Goal: Task Accomplishment & Management: Complete application form

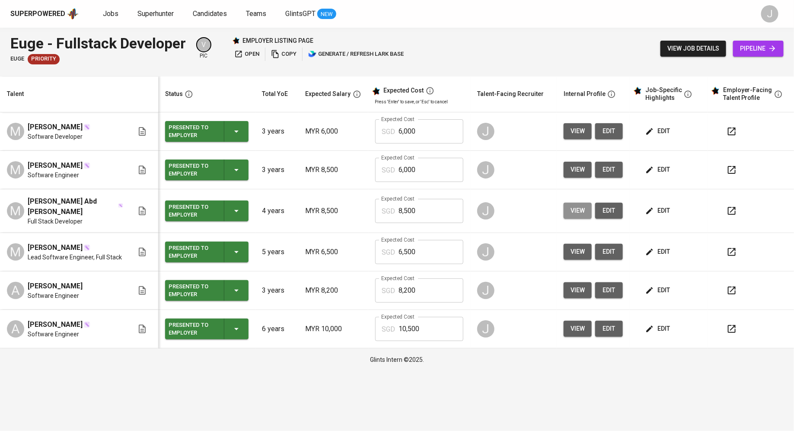
click at [574, 212] on span "view" at bounding box center [577, 210] width 14 height 11
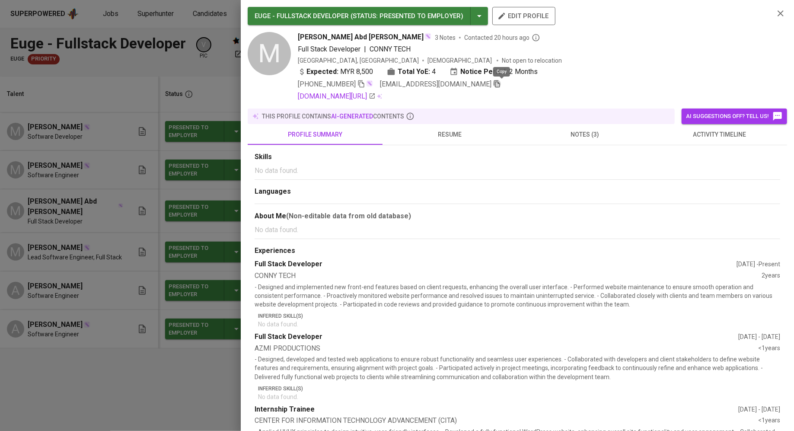
click at [500, 86] on icon "button" at bounding box center [497, 83] width 6 height 7
click at [173, 112] on div at bounding box center [397, 215] width 794 height 431
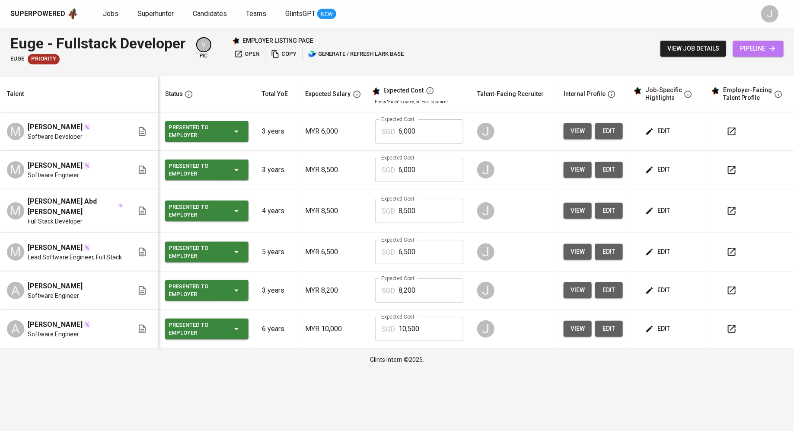
click at [760, 48] on span "pipeline" at bounding box center [758, 48] width 37 height 11
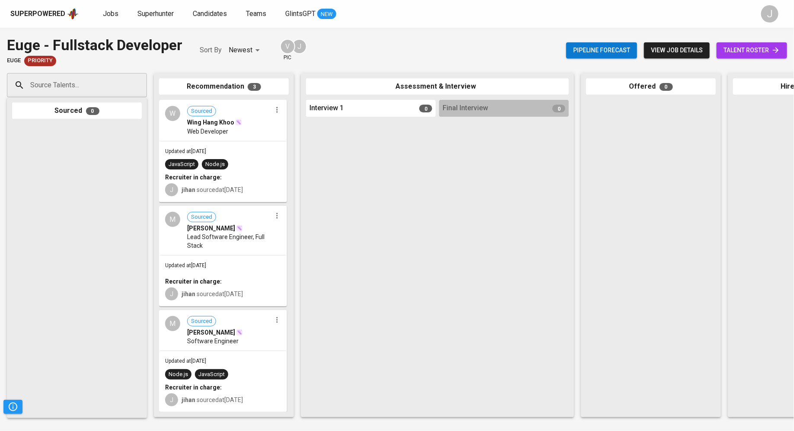
click at [65, 84] on input "Source Talents..." at bounding box center [73, 85] width 91 height 16
paste input "[EMAIL_ADDRESS][DOMAIN_NAME]"
type input "[EMAIL_ADDRESS][DOMAIN_NAME]"
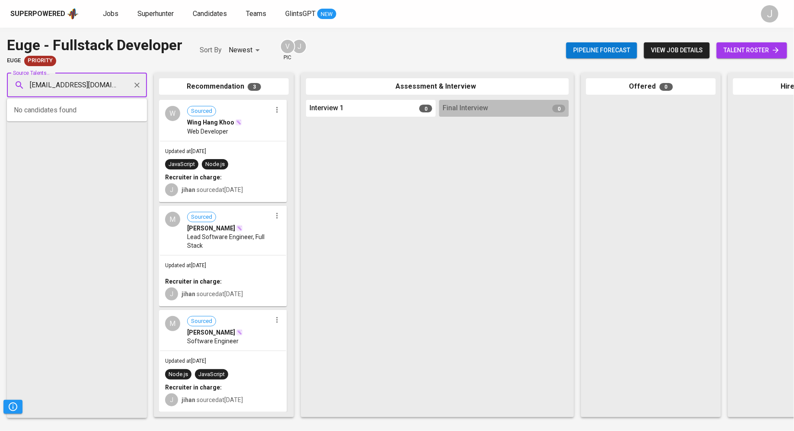
scroll to position [0, 30]
click at [80, 113] on span "[PERSON_NAME] Abd [PERSON_NAME]" at bounding box center [87, 109] width 102 height 9
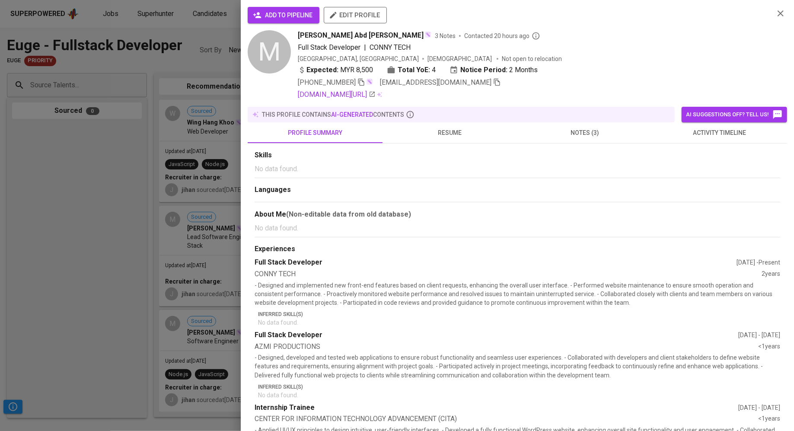
scroll to position [0, 0]
click at [273, 10] on span "add to pipeline" at bounding box center [284, 15] width 58 height 11
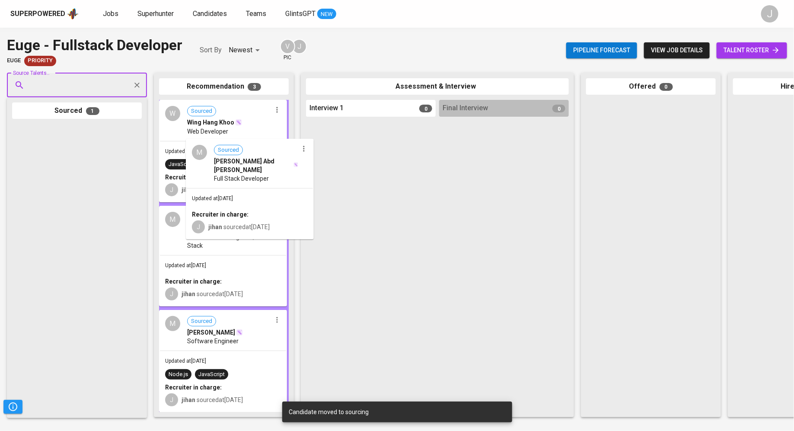
drag, startPoint x: 19, startPoint y: 162, endPoint x: 205, endPoint y: 175, distance: 186.7
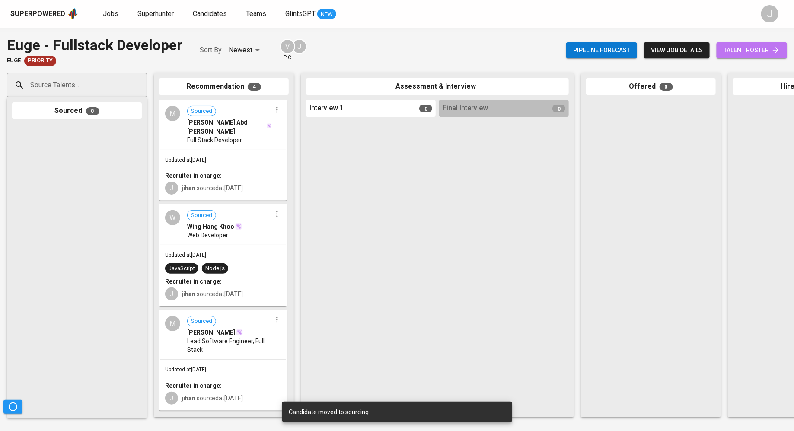
click at [764, 48] on span "talent roster" at bounding box center [751, 50] width 57 height 11
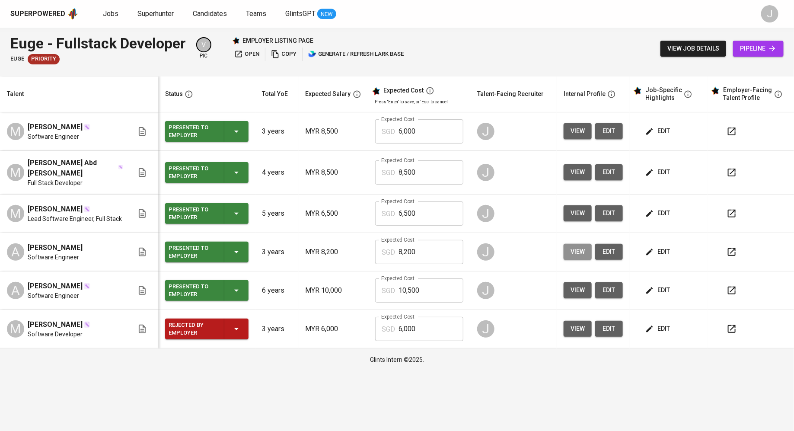
click at [582, 253] on span "view" at bounding box center [577, 251] width 14 height 11
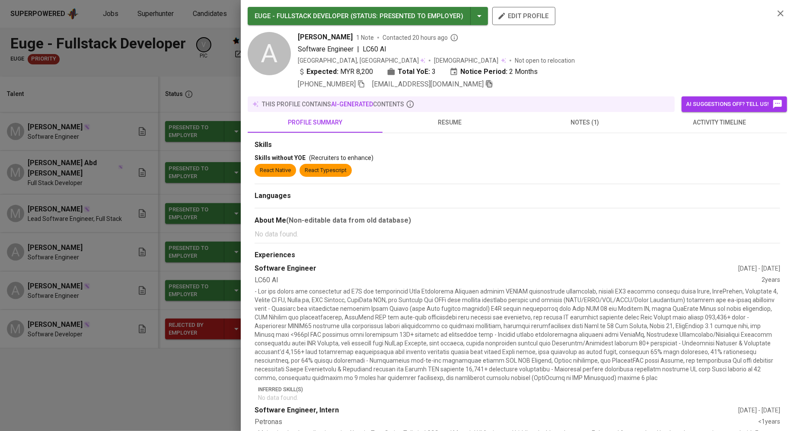
click at [486, 80] on icon "button" at bounding box center [489, 83] width 6 height 7
click at [174, 92] on div at bounding box center [397, 215] width 794 height 431
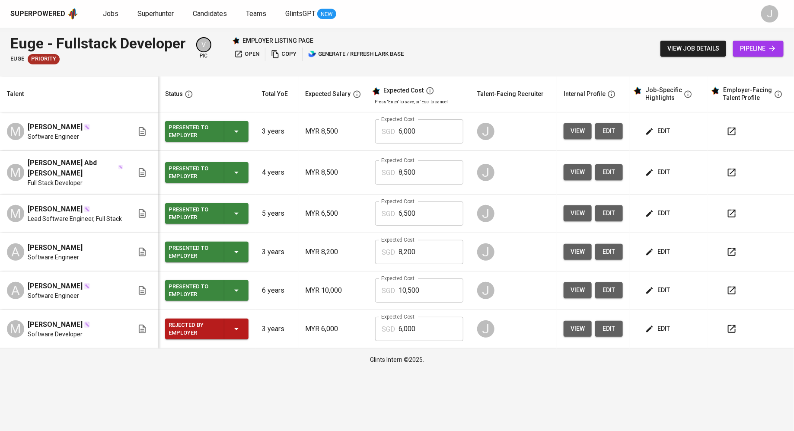
click at [751, 45] on span "pipeline" at bounding box center [758, 48] width 37 height 11
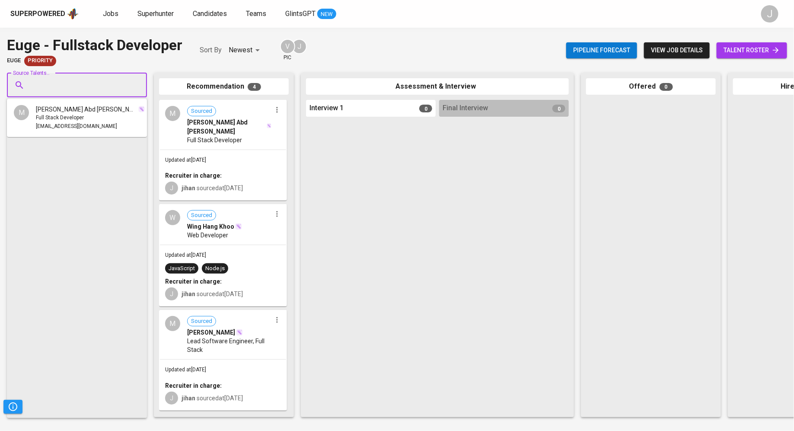
click at [69, 83] on input "Source Talents..." at bounding box center [73, 85] width 91 height 16
paste input "[EMAIL_ADDRESS][DOMAIN_NAME]"
type input "[EMAIL_ADDRESS][DOMAIN_NAME]"
click at [64, 120] on span "Software Engineer" at bounding box center [58, 118] width 44 height 9
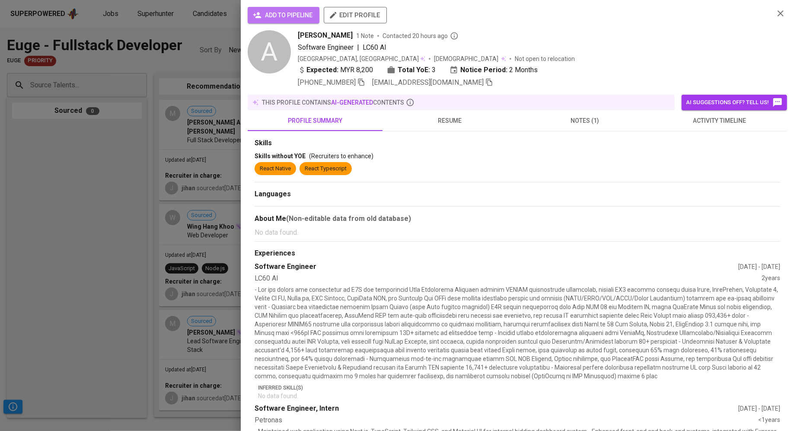
click at [263, 17] on span "add to pipeline" at bounding box center [284, 15] width 58 height 11
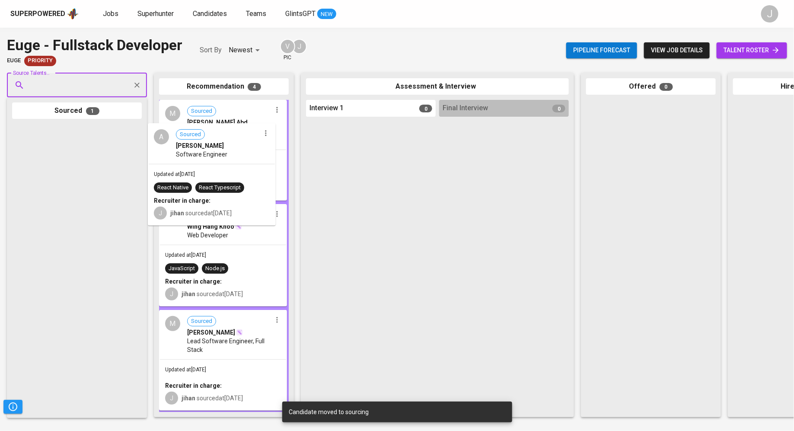
drag, startPoint x: 77, startPoint y: 162, endPoint x: 230, endPoint y: 155, distance: 152.7
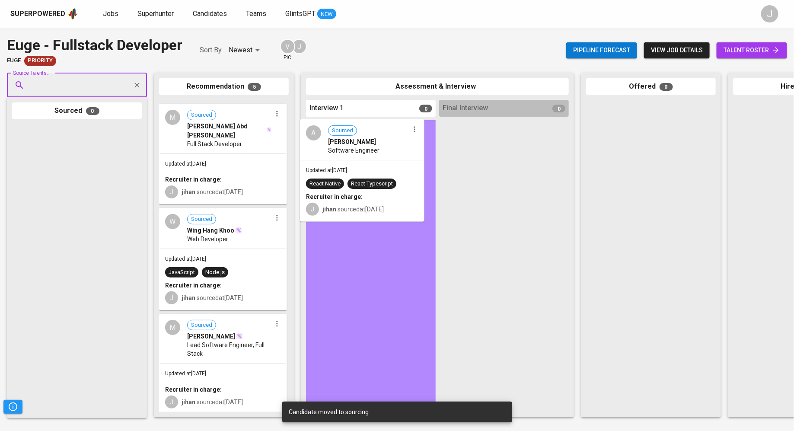
drag, startPoint x: 227, startPoint y: 148, endPoint x: 384, endPoint y: 169, distance: 158.3
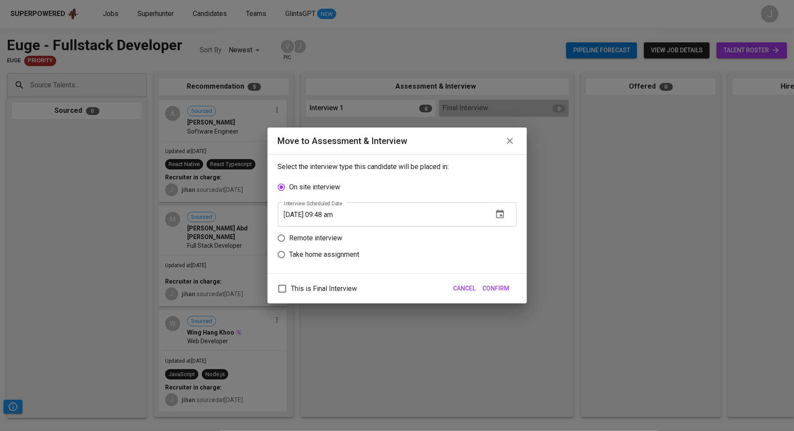
click at [450, 282] on div "Cancel Confirm" at bounding box center [481, 288] width 63 height 16
click at [462, 293] on span "Cancel" at bounding box center [464, 288] width 22 height 11
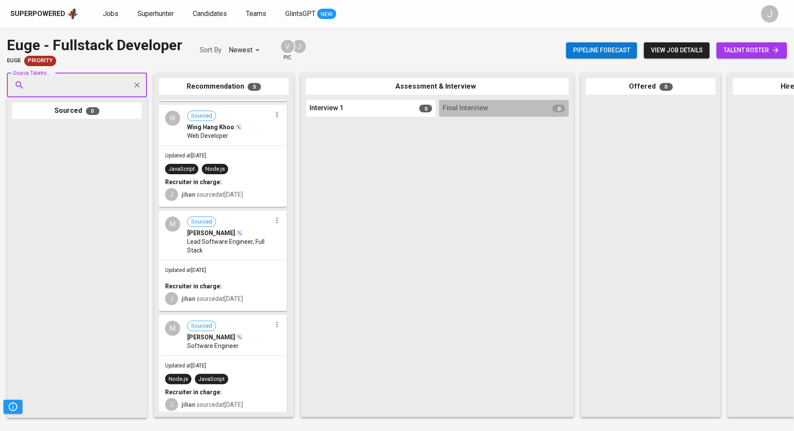
scroll to position [201, 0]
click at [745, 53] on span "talent roster" at bounding box center [751, 50] width 57 height 11
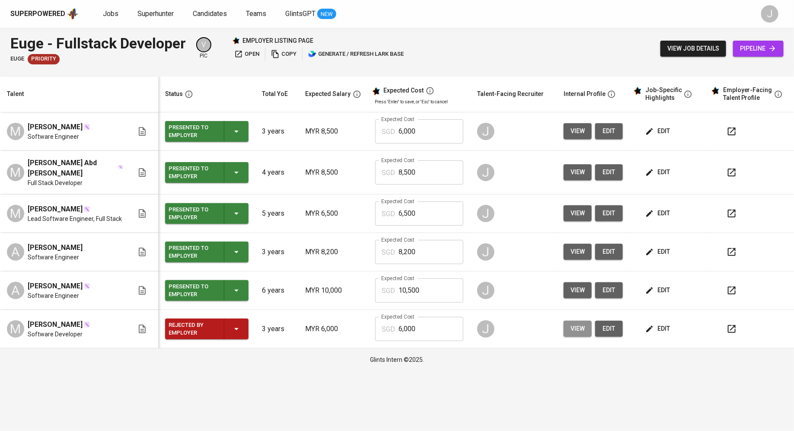
click at [587, 331] on button "view" at bounding box center [577, 329] width 28 height 16
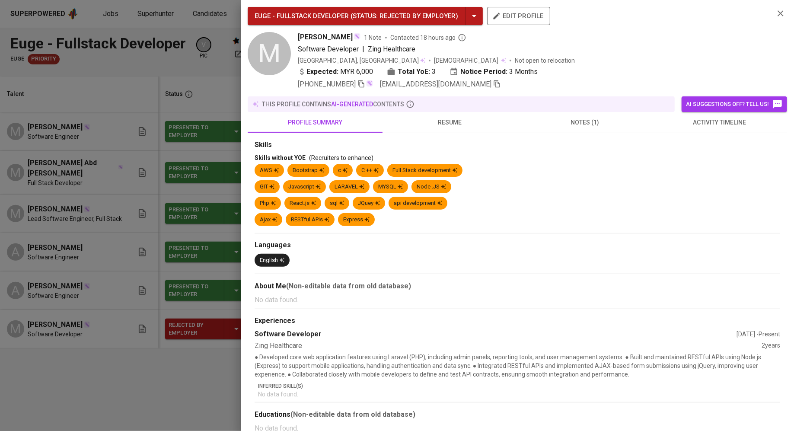
click at [453, 78] on div "Expected: MYR 6,000 Total YoE: 3 Notice Period: 3 Months" at bounding box center [532, 73] width 469 height 13
click at [452, 93] on div "EUGE - FULLSTACK DEVELOPER ( STATUS : Rejected by Employer ) edit profile M [PE…" at bounding box center [517, 284] width 539 height 555
click at [452, 88] on span "[EMAIL_ADDRESS][DOMAIN_NAME]" at bounding box center [440, 84] width 121 height 10
click at [493, 86] on icon "button" at bounding box center [497, 84] width 8 height 8
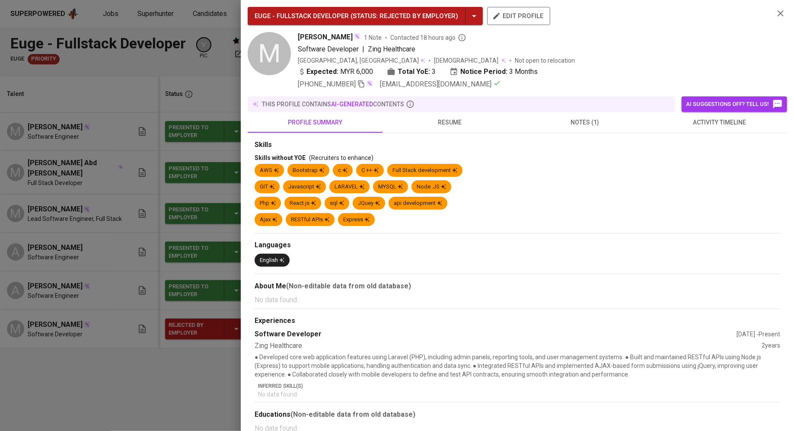
click at [146, 112] on div at bounding box center [397, 215] width 794 height 431
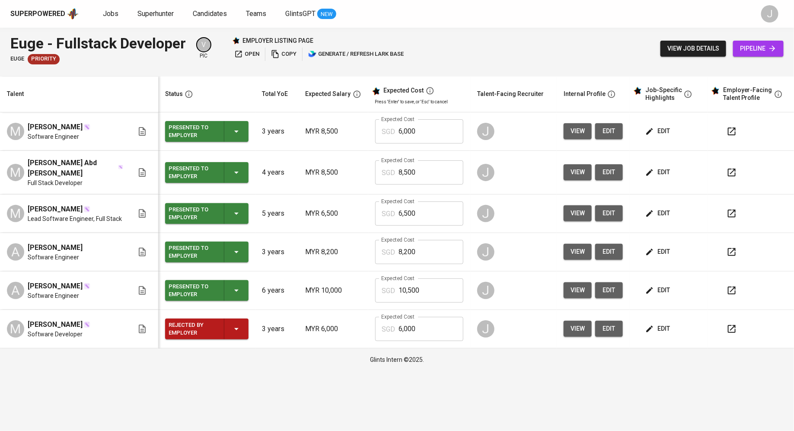
click at [768, 47] on icon at bounding box center [772, 48] width 9 height 9
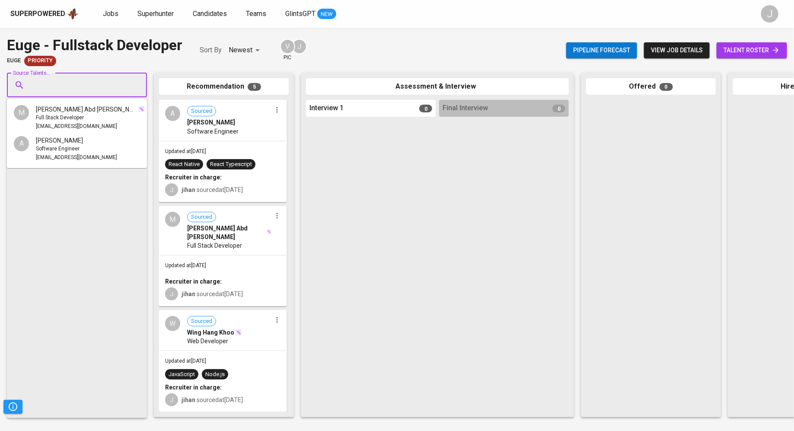
click at [62, 86] on input "Source Talents..." at bounding box center [73, 85] width 91 height 16
paste input "[EMAIL_ADDRESS][DOMAIN_NAME]"
type input "[EMAIL_ADDRESS][DOMAIN_NAME]"
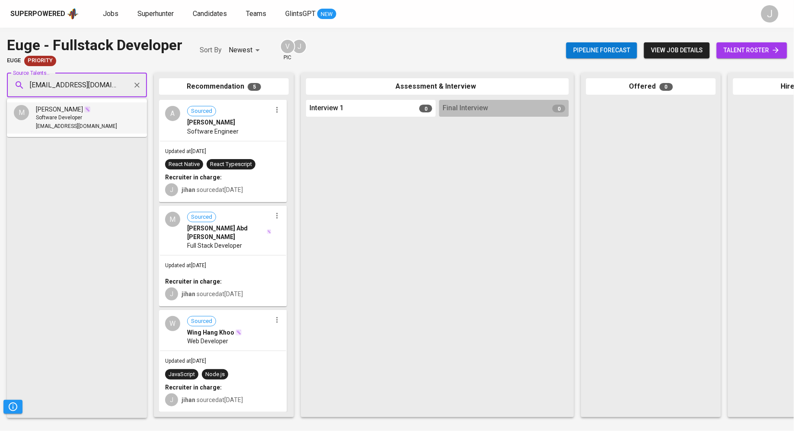
click at [75, 106] on span "[PERSON_NAME]" at bounding box center [59, 109] width 47 height 9
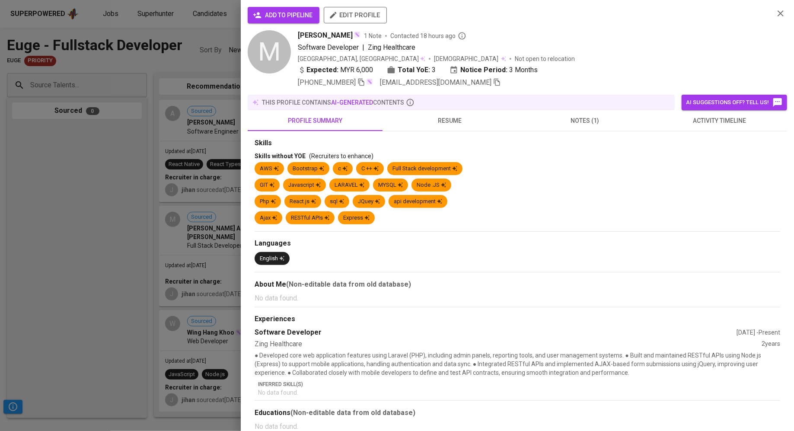
click at [286, 16] on span "add to pipeline" at bounding box center [284, 15] width 58 height 11
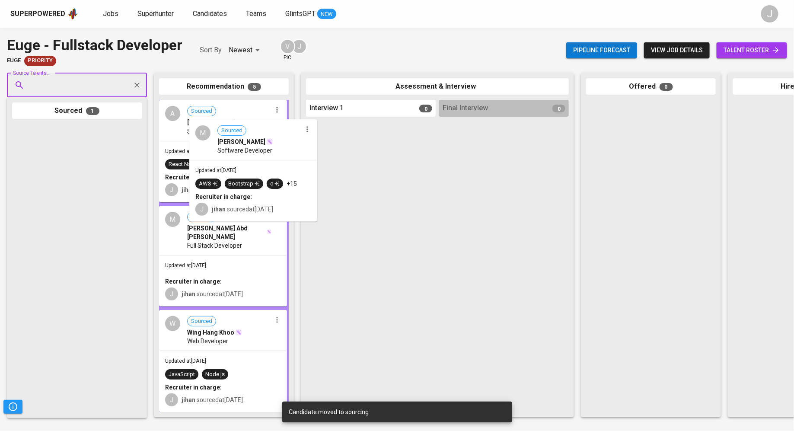
drag, startPoint x: 50, startPoint y: 186, endPoint x: 242, endPoint y: 180, distance: 192.4
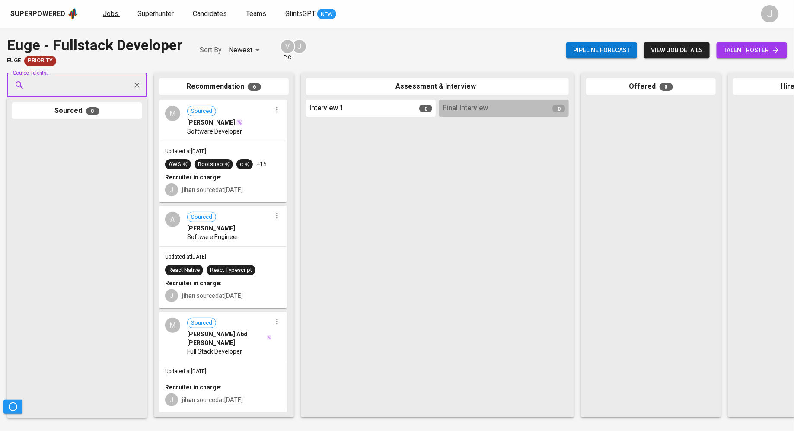
click at [108, 14] on span "Jobs" at bounding box center [111, 14] width 16 height 8
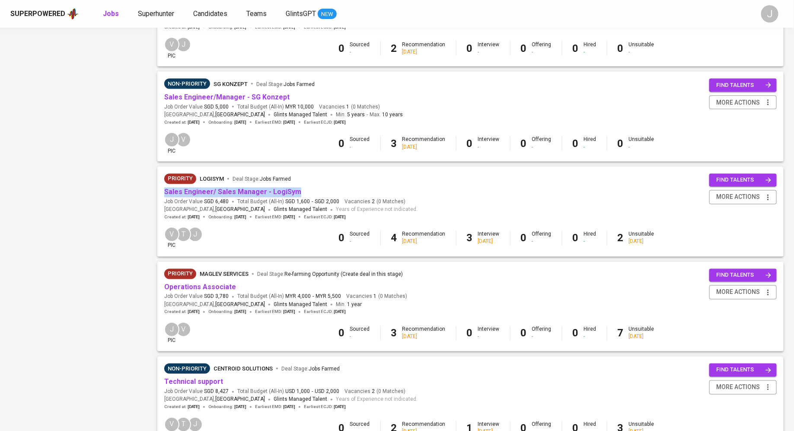
scroll to position [549, 0]
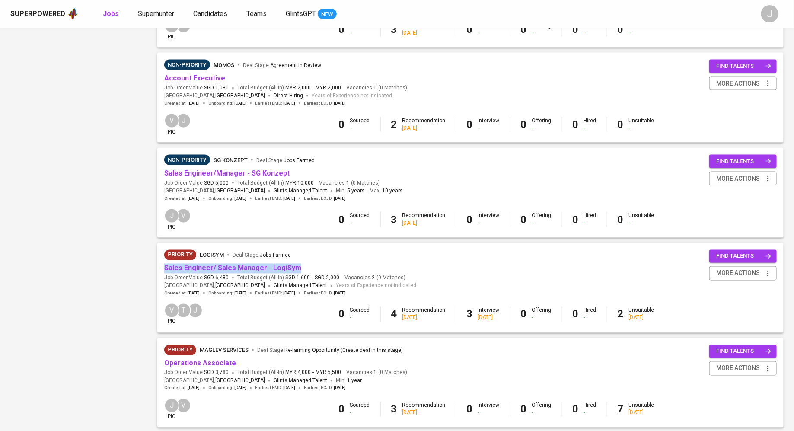
click at [138, 210] on div "Filters Clear All filters Teams Teams Teams Reporting Groups Reporting Groups R…" at bounding box center [76, 33] width 133 height 1026
click at [108, 249] on div "Filters Clear All filters Teams Teams Teams Reporting Groups Reporting Groups R…" at bounding box center [76, 33] width 133 height 1026
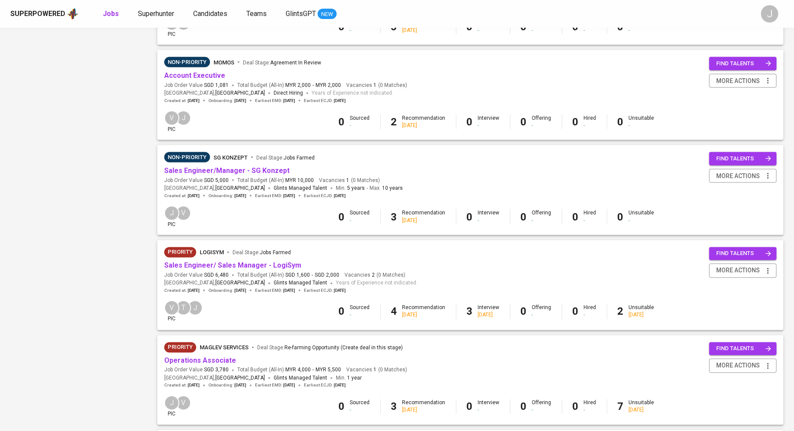
scroll to position [561, 0]
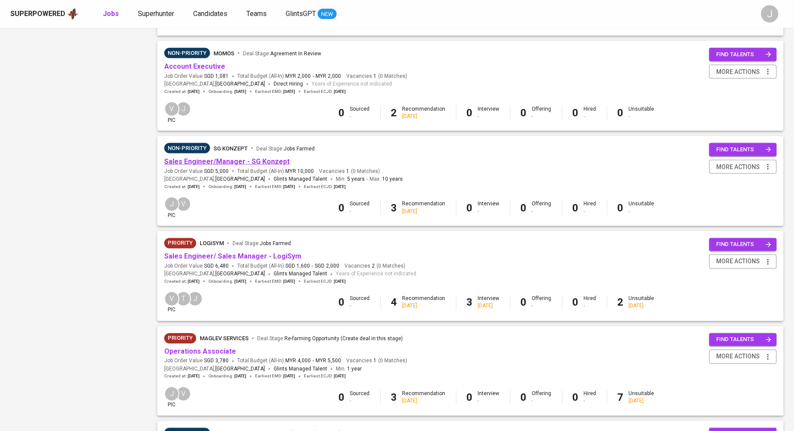
click at [218, 160] on link "Sales Engineer/Manager - SG Konzept" at bounding box center [226, 161] width 125 height 8
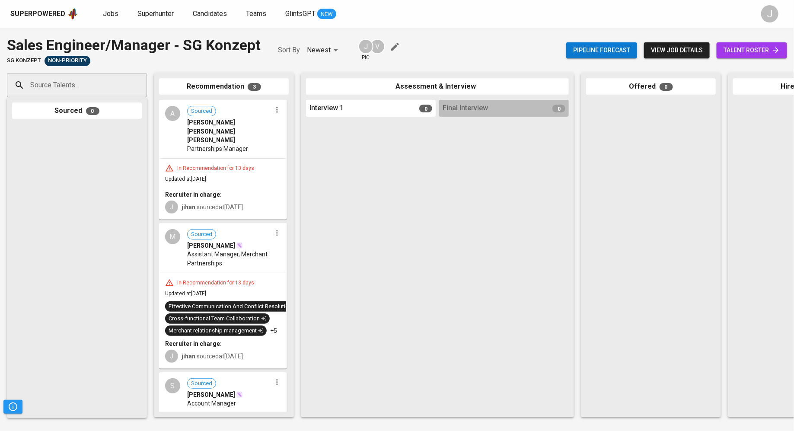
click at [687, 52] on span "view job details" at bounding box center [677, 50] width 52 height 11
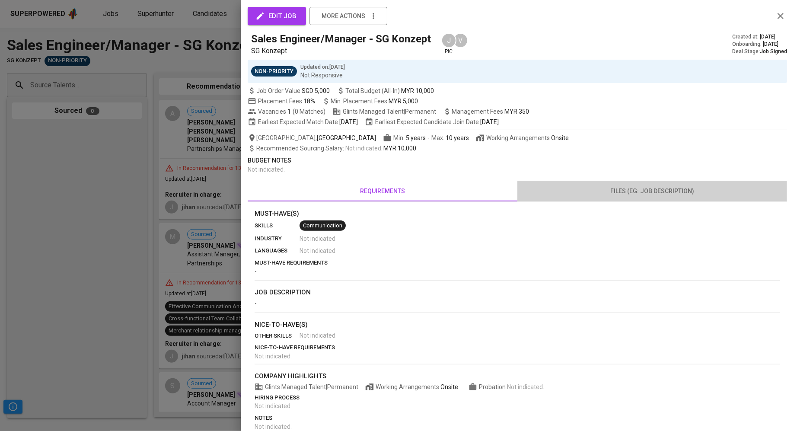
click at [621, 198] on button "files (eg: job description)" at bounding box center [652, 191] width 270 height 21
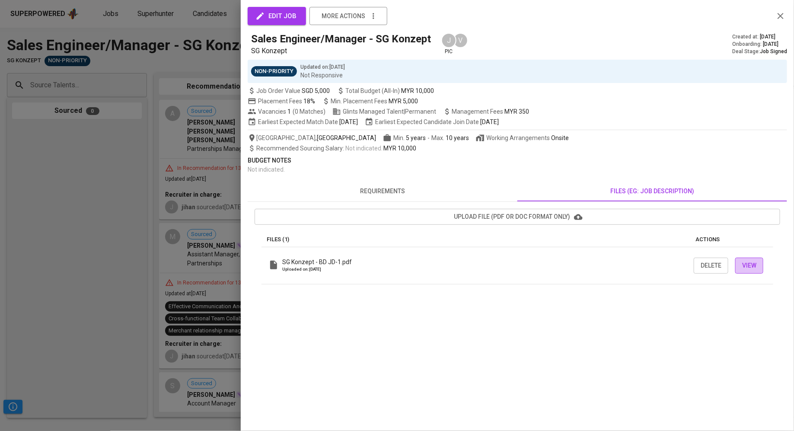
click at [748, 264] on span "View" at bounding box center [749, 265] width 14 height 11
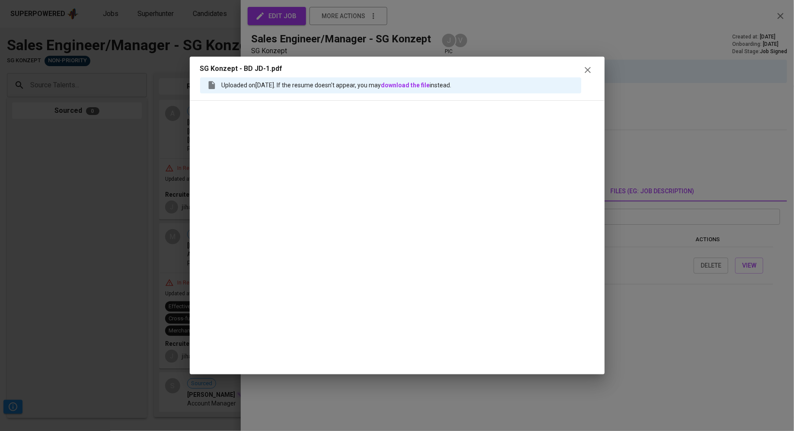
click at [589, 70] on icon "button" at bounding box center [587, 70] width 10 height 10
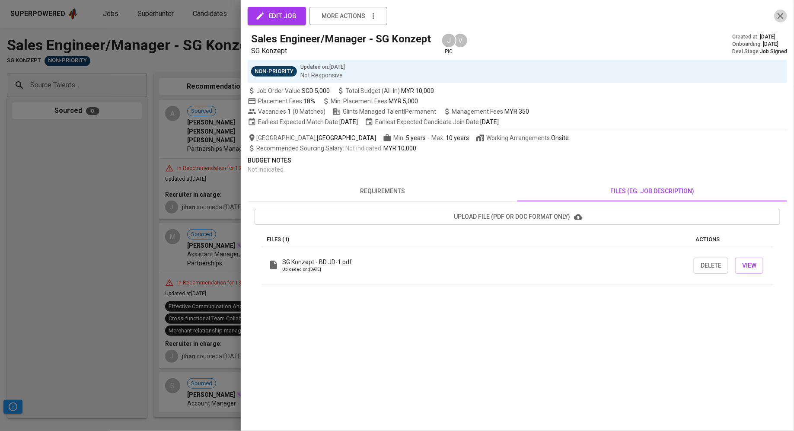
click at [785, 14] on icon "button" at bounding box center [780, 16] width 10 height 10
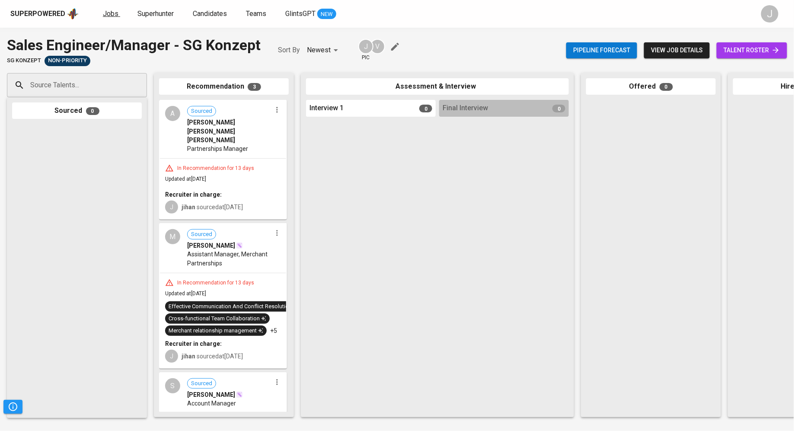
click at [115, 17] on link "Jobs" at bounding box center [111, 14] width 17 height 11
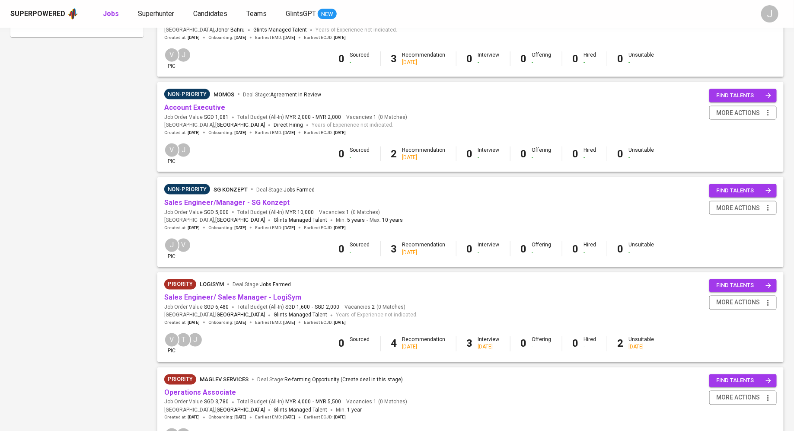
scroll to position [699, 0]
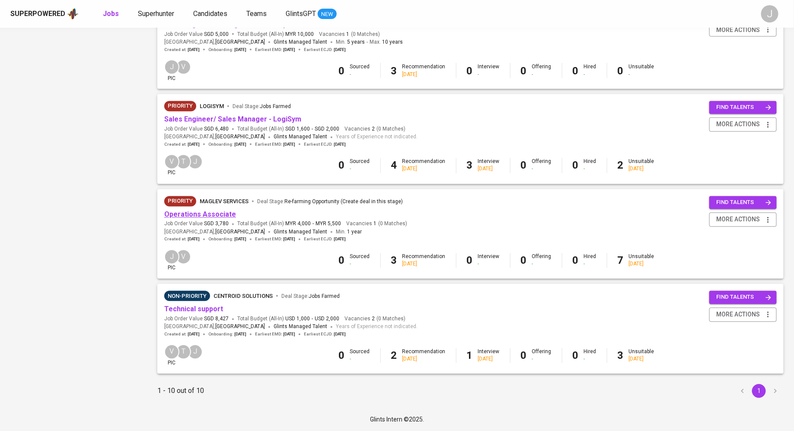
click at [209, 218] on link "Operations Associate" at bounding box center [200, 214] width 72 height 8
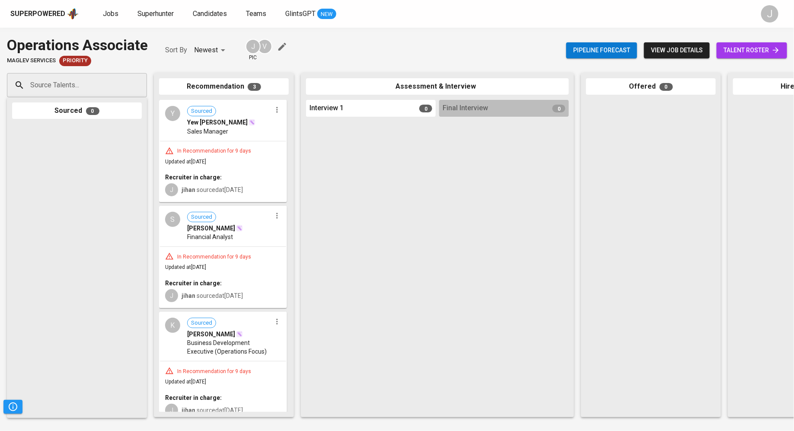
click at [768, 43] on link "talent roster" at bounding box center [751, 50] width 70 height 16
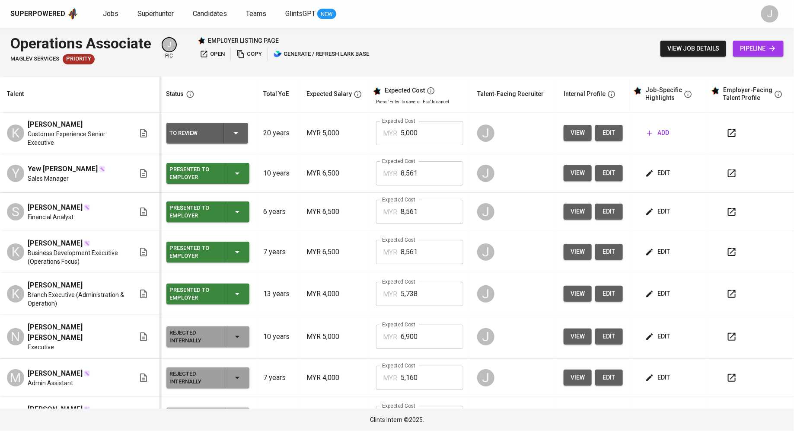
click at [729, 172] on button "button" at bounding box center [731, 173] width 21 height 21
click at [726, 292] on icon "button" at bounding box center [731, 294] width 10 height 10
click at [721, 169] on button "button" at bounding box center [731, 173] width 21 height 21
click at [726, 177] on icon "button" at bounding box center [731, 173] width 10 height 10
click at [726, 248] on icon "button" at bounding box center [731, 252] width 10 height 10
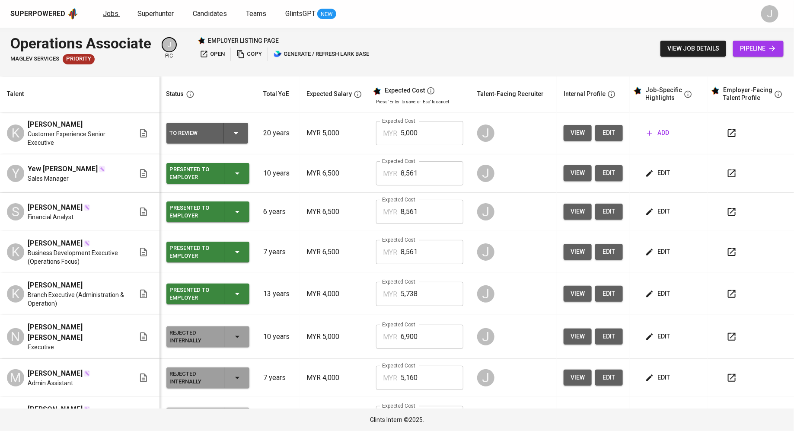
click at [106, 15] on span "Jobs" at bounding box center [111, 14] width 16 height 8
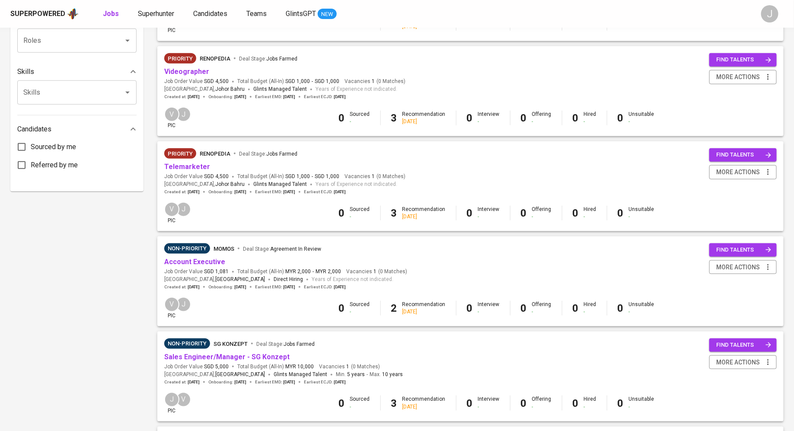
scroll to position [420, 0]
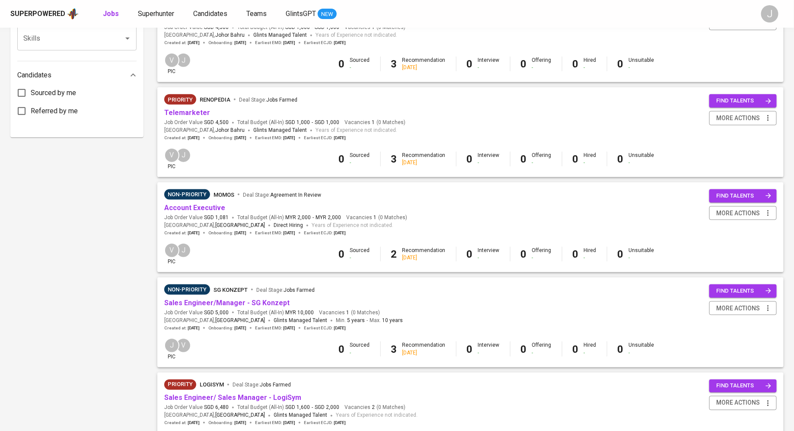
click at [224, 298] on span "Sales Engineer/Manager - SG Konzept" at bounding box center [226, 303] width 125 height 10
click at [229, 302] on link "Sales Engineer/Manager - SG Konzept" at bounding box center [226, 303] width 125 height 8
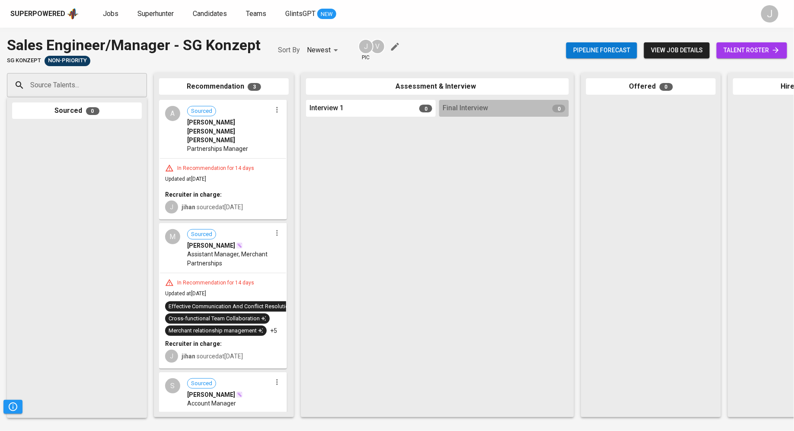
click at [683, 40] on div "Pipeline forecast view job details talent roster" at bounding box center [676, 51] width 221 height 32
click at [678, 47] on span "view job details" at bounding box center [677, 50] width 52 height 11
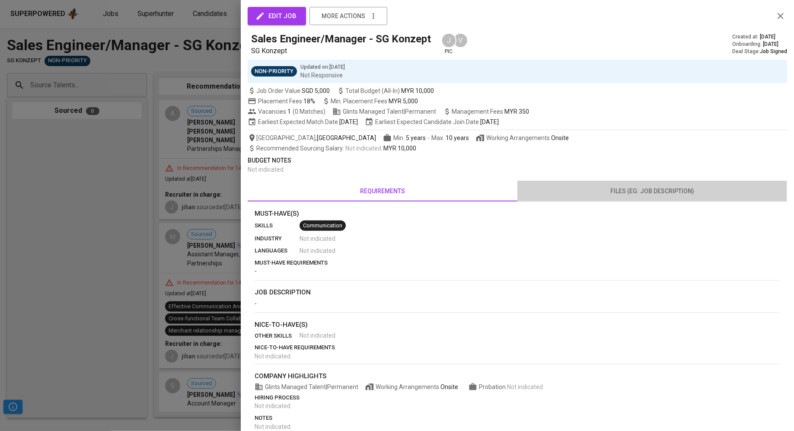
click at [632, 187] on span "files (eg: job description)" at bounding box center [651, 191] width 259 height 11
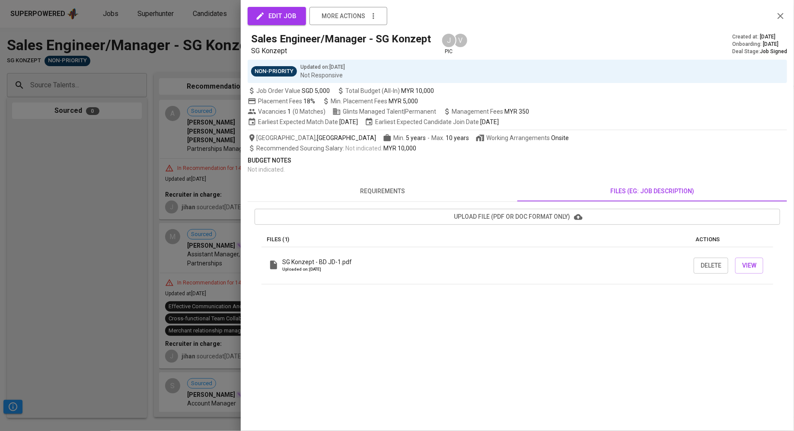
click at [174, 71] on div at bounding box center [397, 215] width 794 height 431
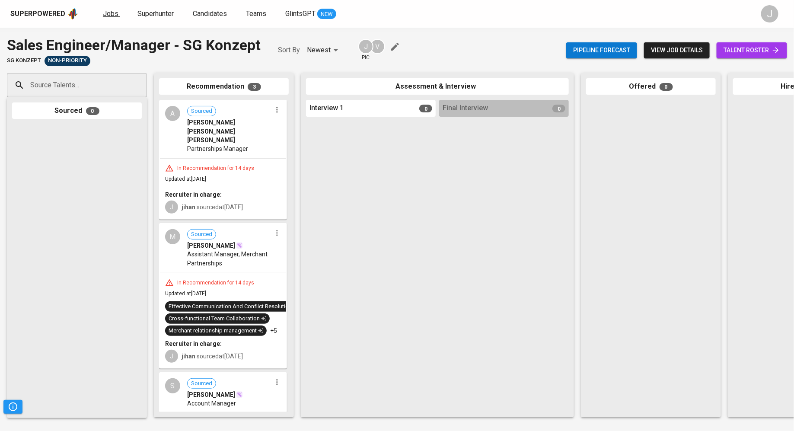
click at [110, 12] on span "Jobs" at bounding box center [111, 14] width 16 height 8
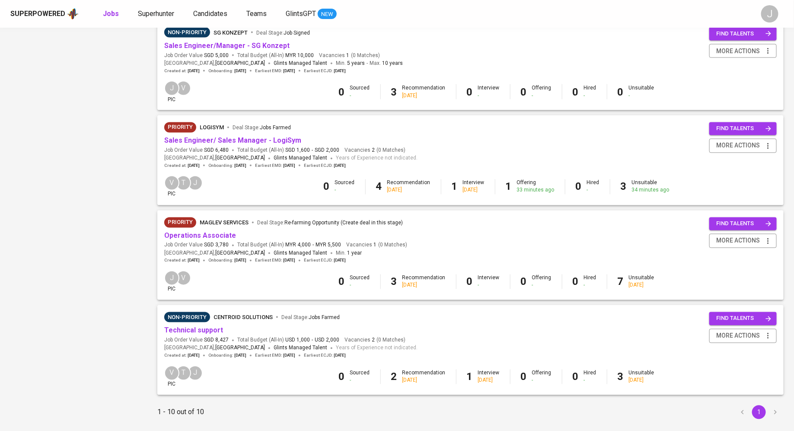
scroll to position [686, 0]
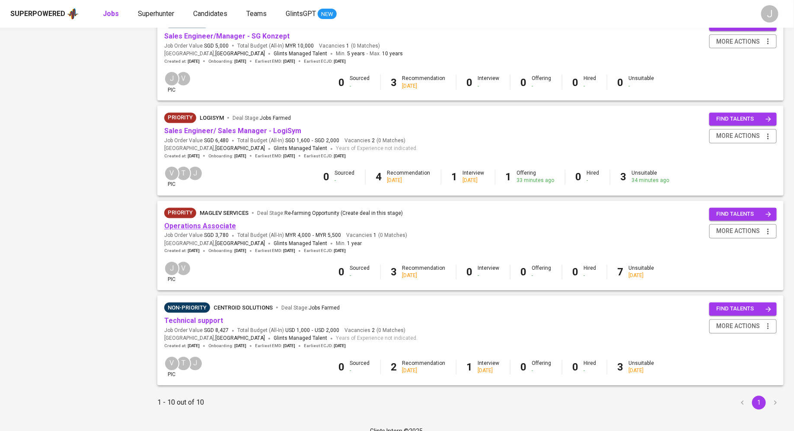
click at [207, 228] on link "Operations Associate" at bounding box center [200, 226] width 72 height 8
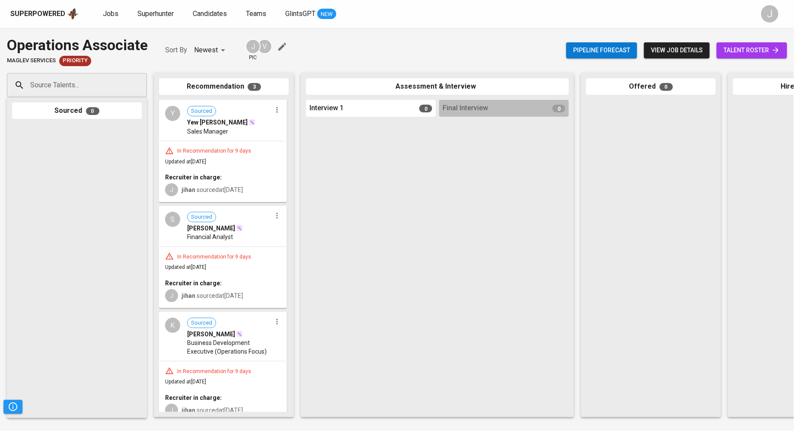
click at [760, 53] on span "talent roster" at bounding box center [751, 50] width 57 height 11
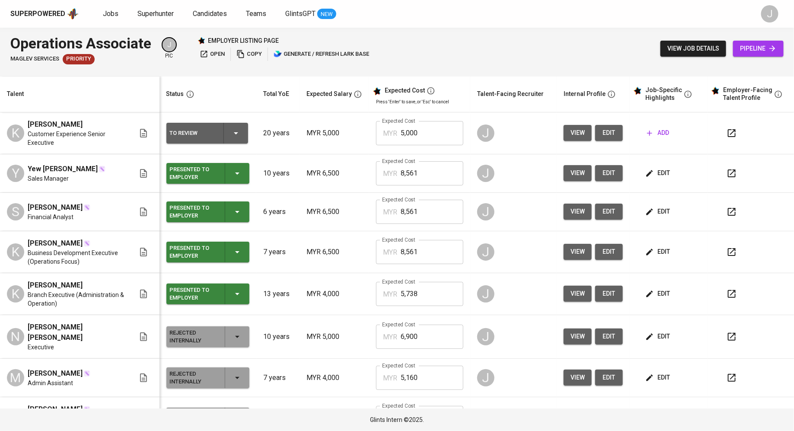
click at [728, 210] on icon "button" at bounding box center [732, 212] width 8 height 8
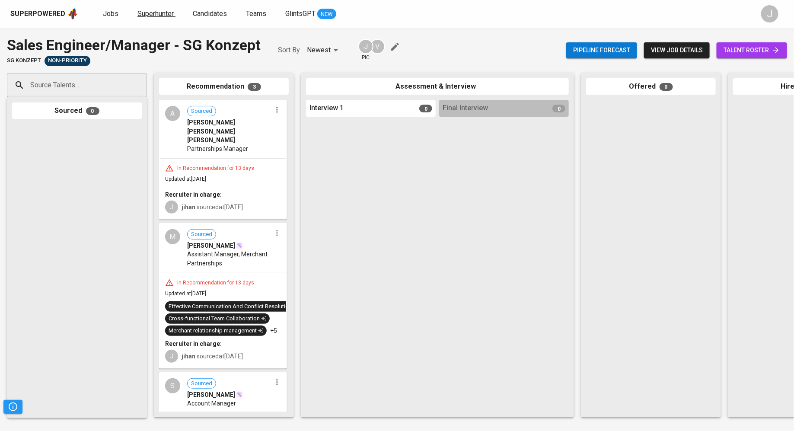
click at [153, 13] on span "Superhunter" at bounding box center [155, 14] width 36 height 8
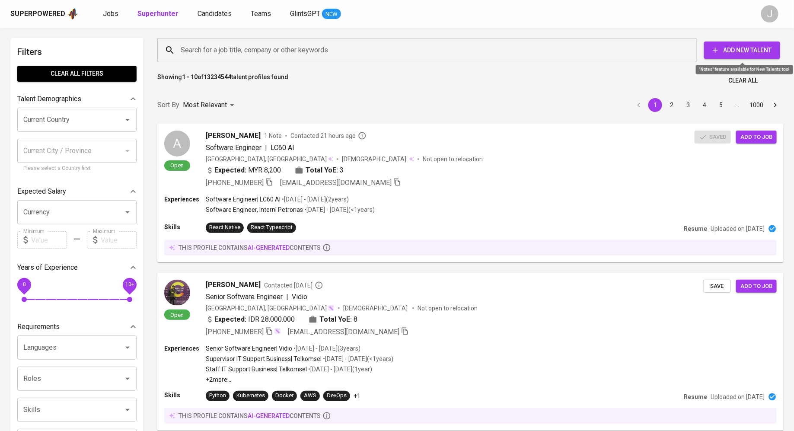
click at [754, 50] on span "Add New Talent" at bounding box center [742, 50] width 62 height 11
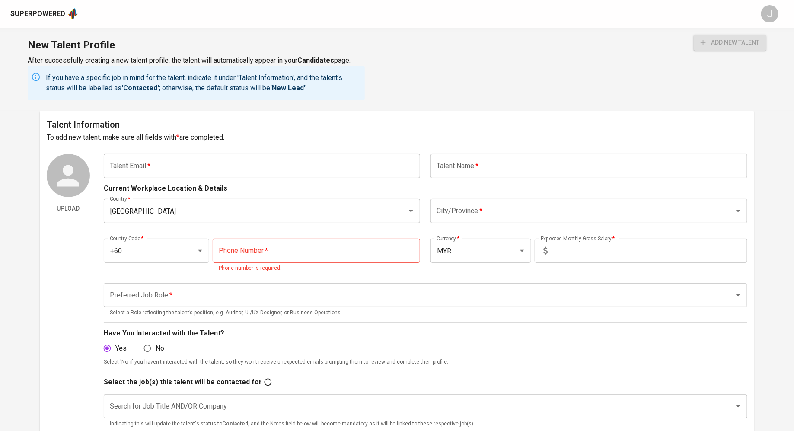
click at [243, 167] on input "text" at bounding box center [262, 166] width 317 height 24
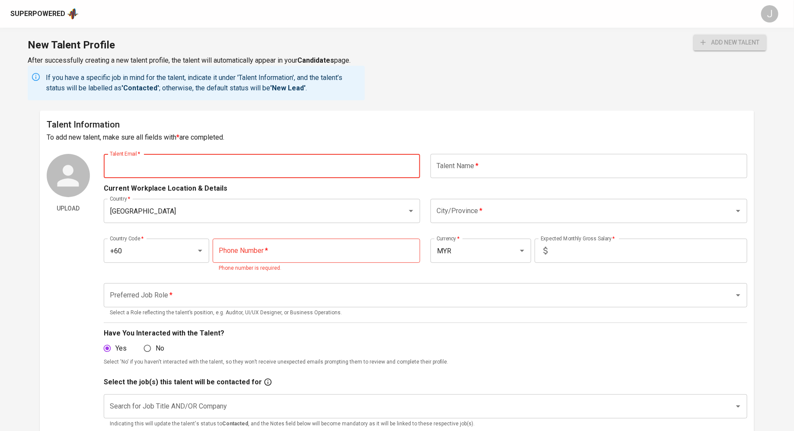
paste input "[EMAIL_ADDRESS][DOMAIN_NAME]"
type input "[EMAIL_ADDRESS][DOMAIN_NAME]"
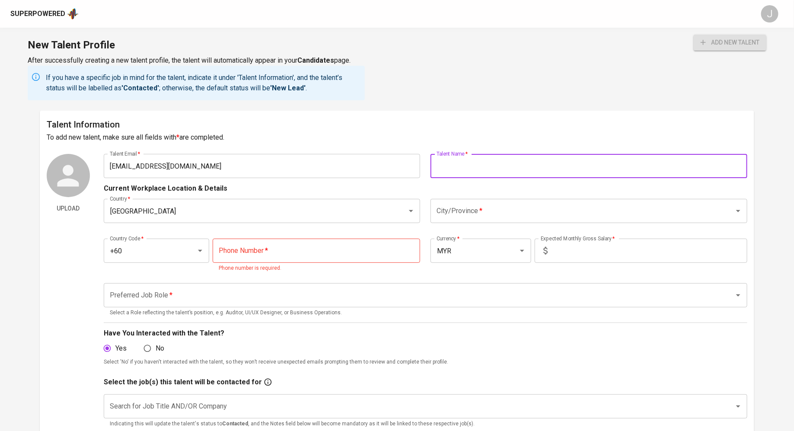
click at [568, 172] on input "text" at bounding box center [588, 166] width 317 height 24
type input "[PERSON_NAME] [PERSON_NAME]"
click at [312, 249] on input "tel" at bounding box center [316, 251] width 207 height 24
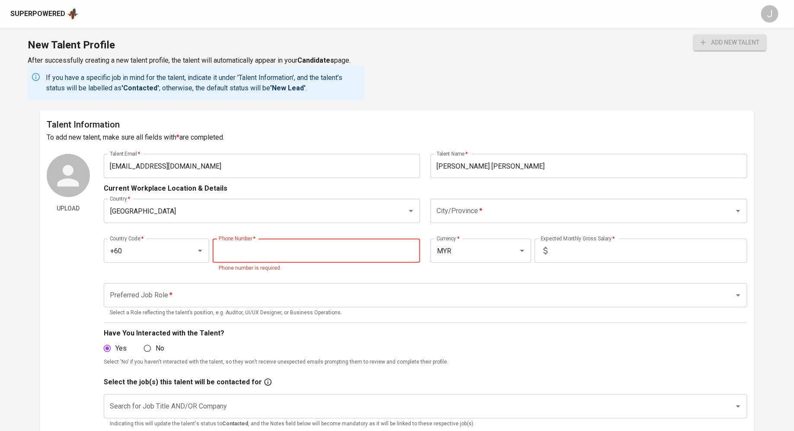
paste input "[PHONE_NUMBER]"
type input "[PHONE_NUMBER]"
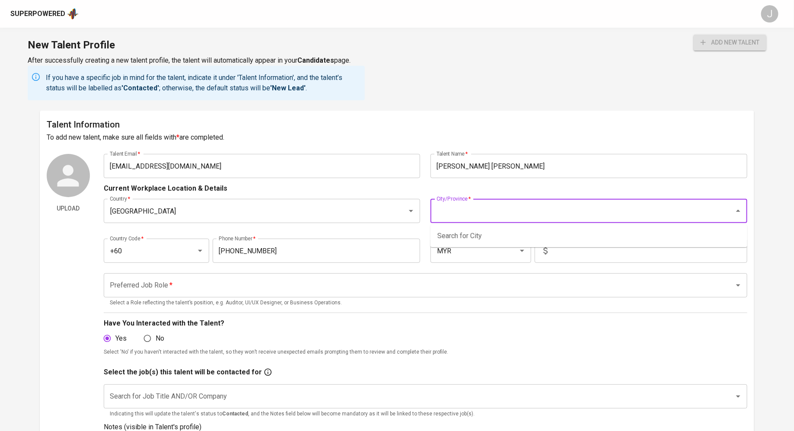
click at [528, 212] on input "City/Province   *" at bounding box center [576, 211] width 285 height 16
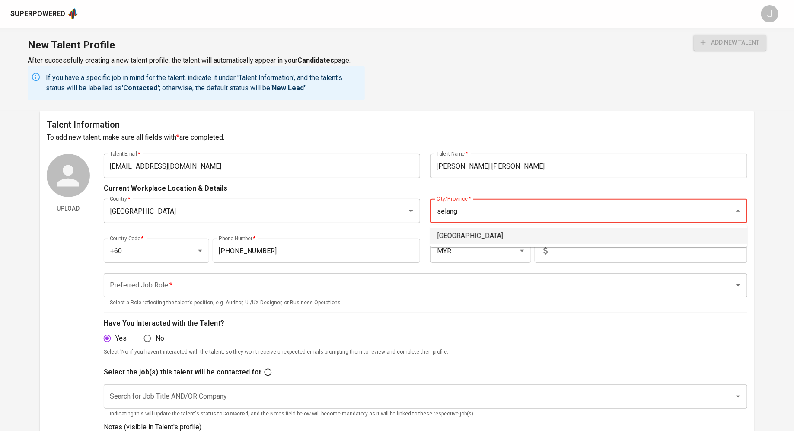
click at [523, 232] on li "[GEOGRAPHIC_DATA]" at bounding box center [588, 236] width 317 height 16
type input "[GEOGRAPHIC_DATA]"
click at [590, 254] on input "text" at bounding box center [649, 251] width 196 height 24
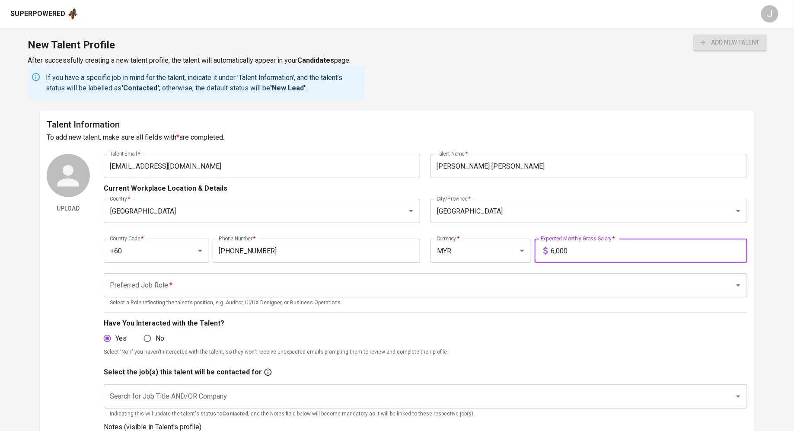
type input "6,000"
click at [175, 279] on input "Preferred Job Role   *" at bounding box center [413, 285] width 611 height 16
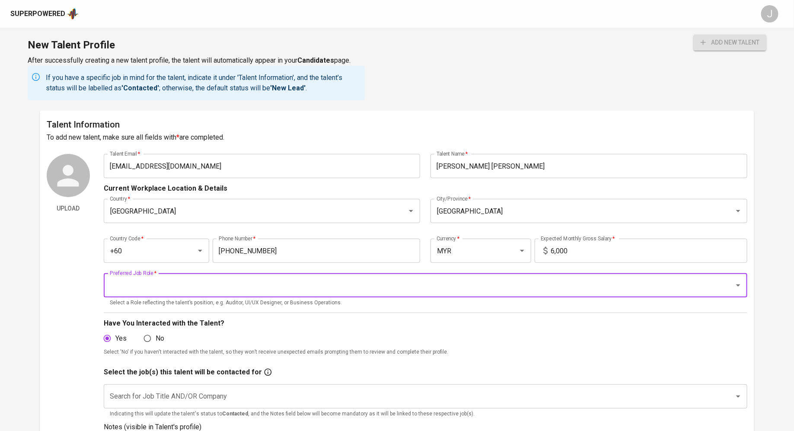
click at [180, 281] on input "Preferred Job Role   *" at bounding box center [413, 285] width 611 height 16
type input "p"
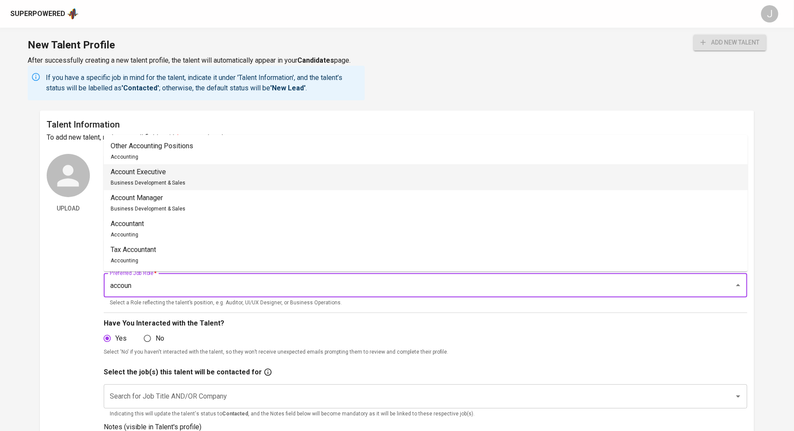
click at [200, 180] on li "Account Executive Business Development & Sales" at bounding box center [426, 177] width 644 height 26
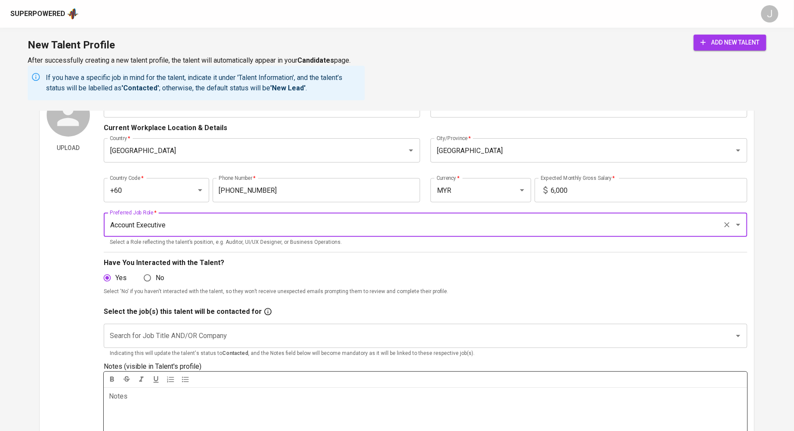
scroll to position [79, 0]
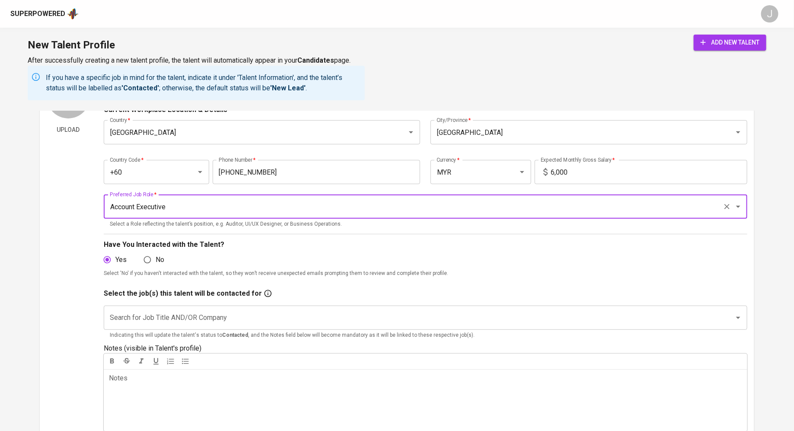
type input "Account Executive"
click at [204, 321] on input "Search for Job Title AND/OR Company" at bounding box center [413, 317] width 611 height 16
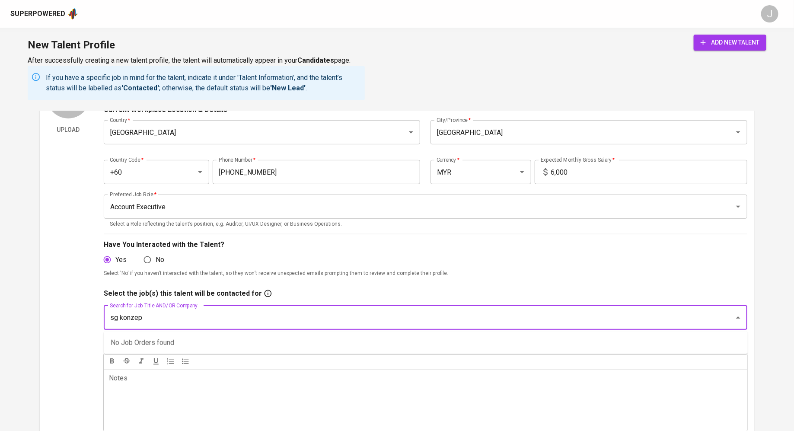
type input "sg konzept"
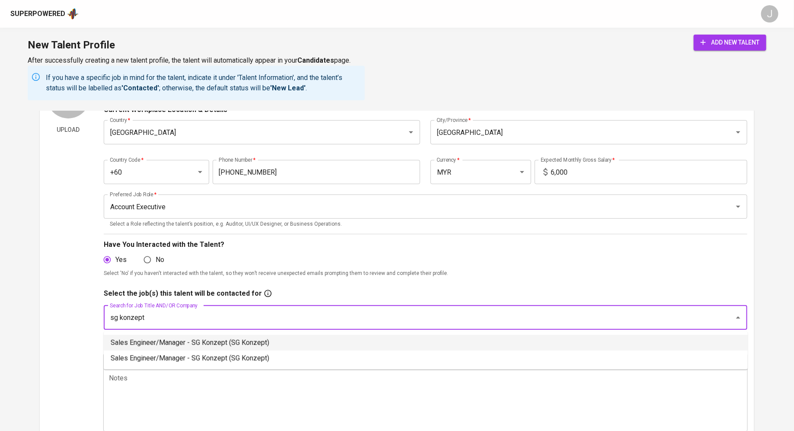
click at [197, 340] on li "Sales Engineer/Manager - SG Konzept (SG Konzept)" at bounding box center [426, 343] width 644 height 16
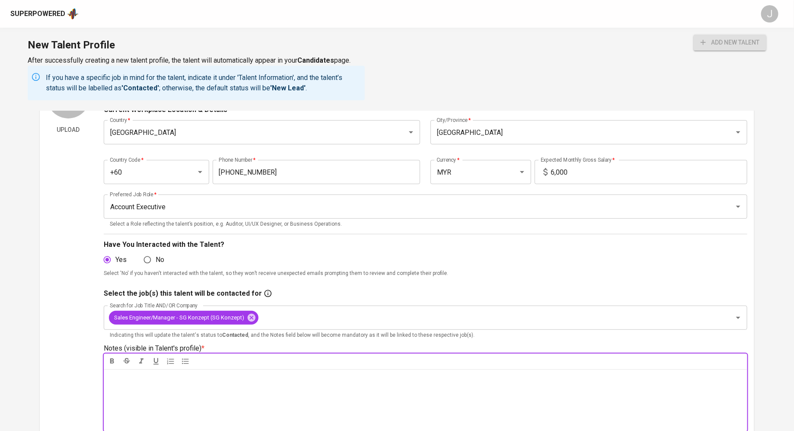
click at [181, 386] on div "Notes * ﻿" at bounding box center [425, 400] width 643 height 62
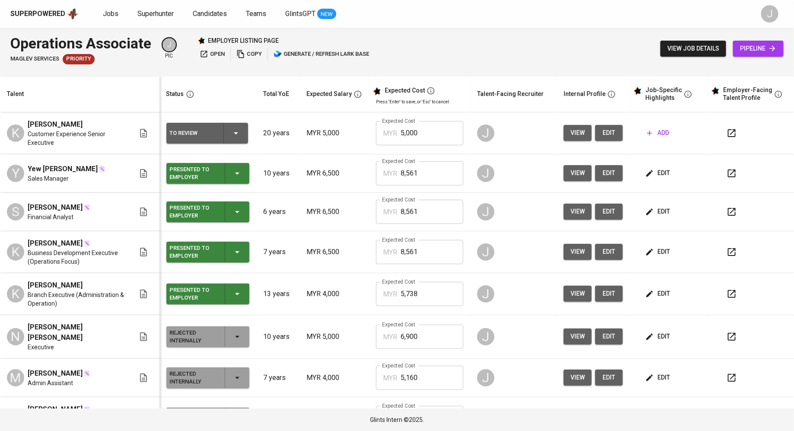
click at [728, 169] on icon "button" at bounding box center [732, 173] width 8 height 8
click at [728, 173] on icon "button" at bounding box center [732, 173] width 8 height 8
click at [212, 52] on span "open" at bounding box center [212, 54] width 25 height 10
